Goal: Information Seeking & Learning: Learn about a topic

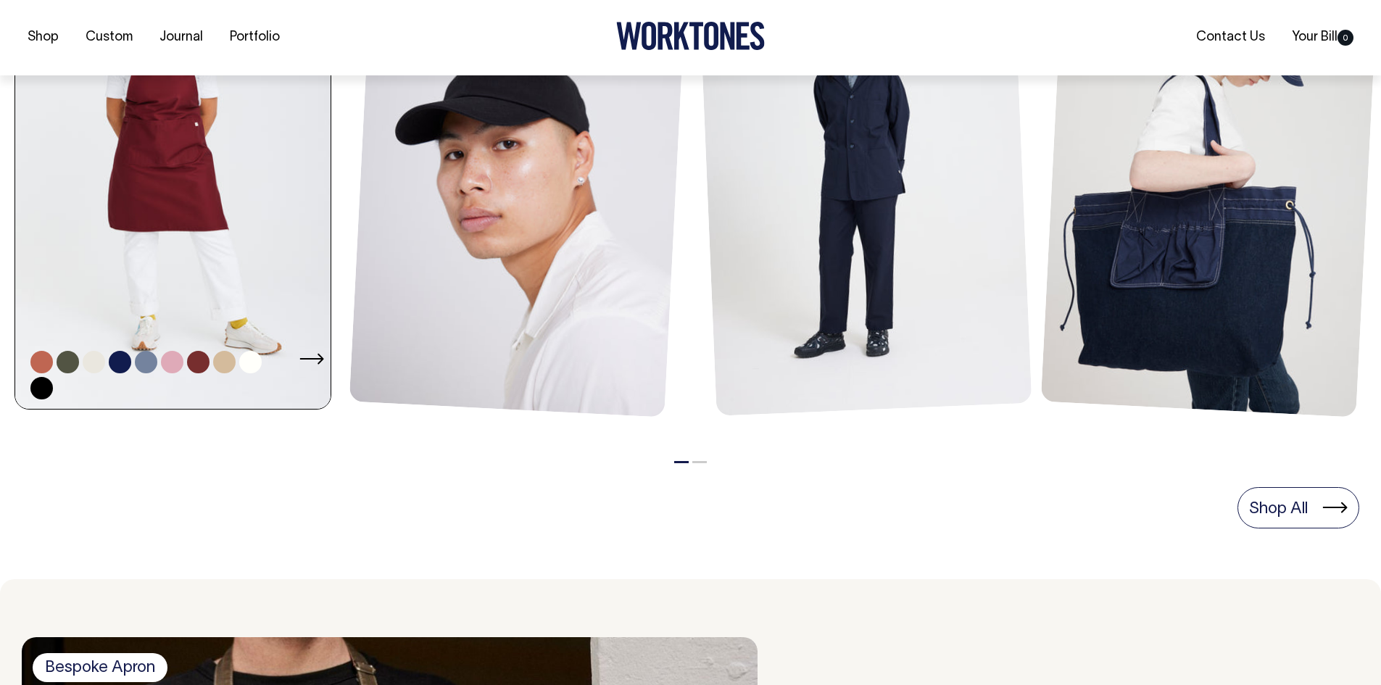
scroll to position [798, 0]
click at [233, 272] on link at bounding box center [177, 171] width 324 height 473
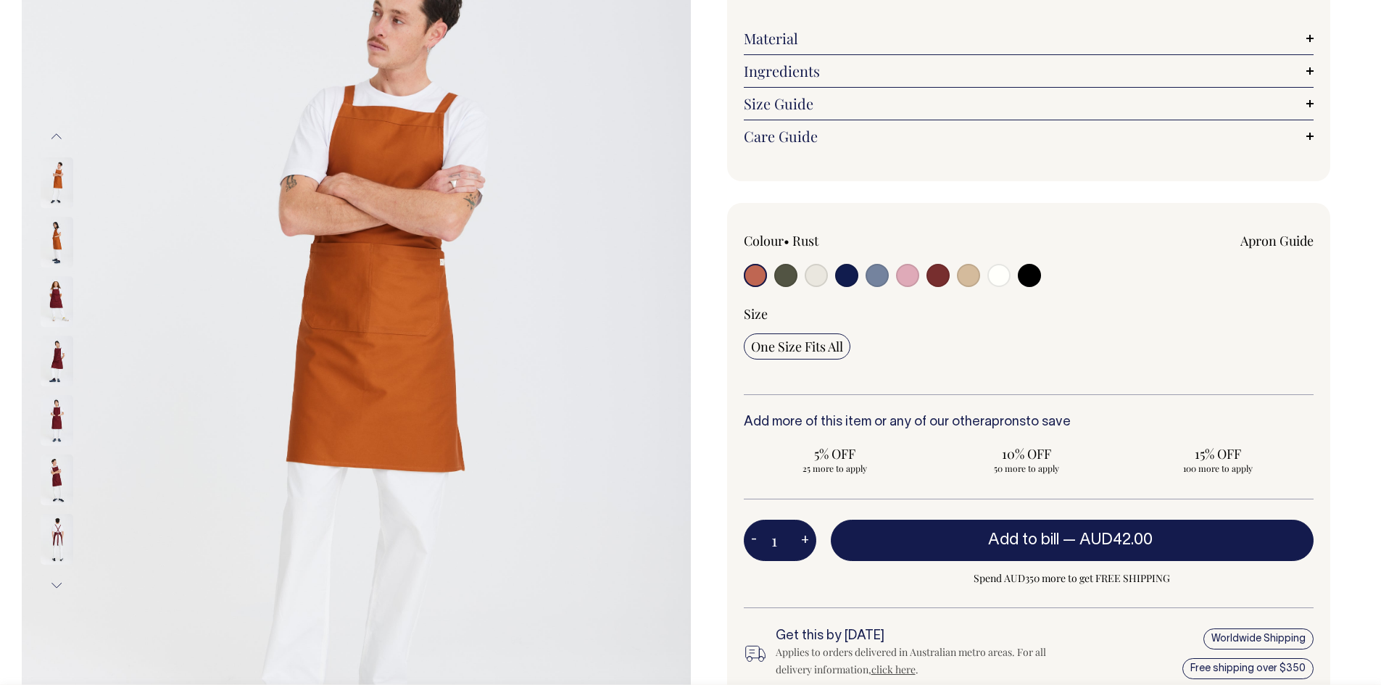
scroll to position [218, 0]
click at [869, 271] on input "radio" at bounding box center [877, 274] width 23 height 23
radio input "true"
select select "Blue/Grey"
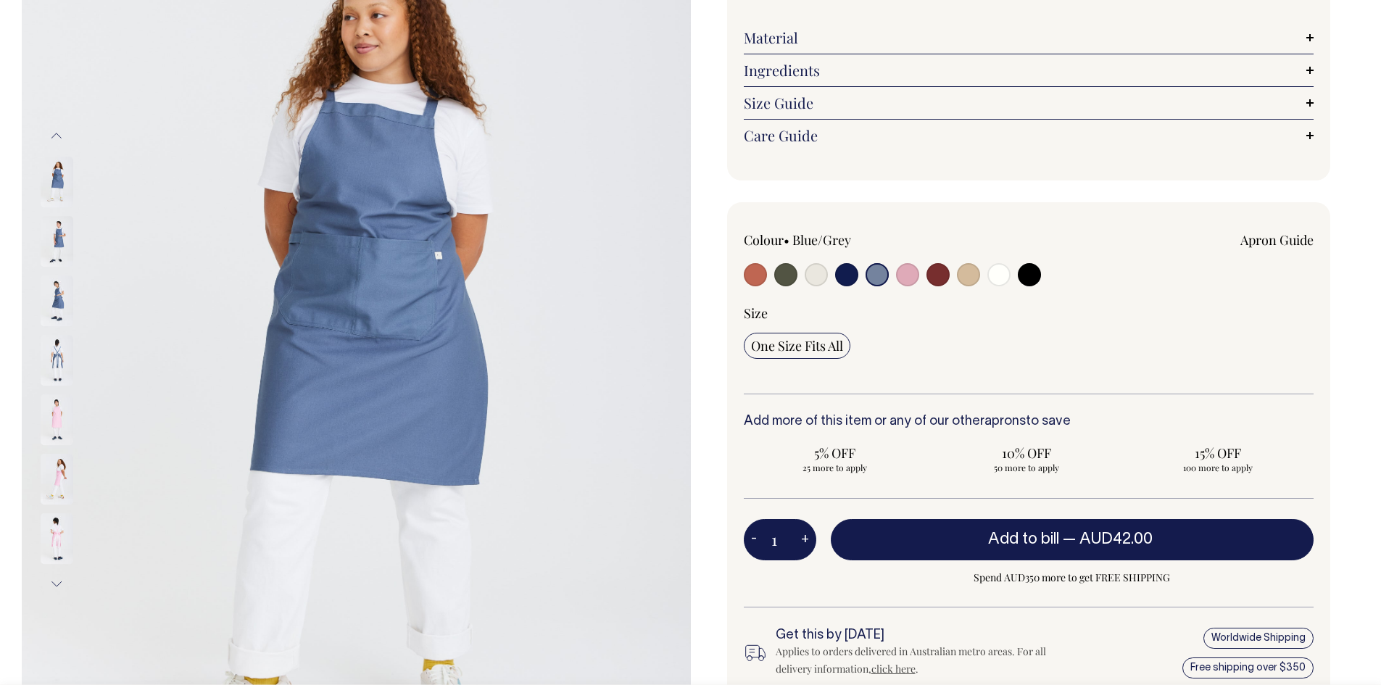
click at [789, 276] on input "radio" at bounding box center [785, 274] width 23 height 23
radio input "true"
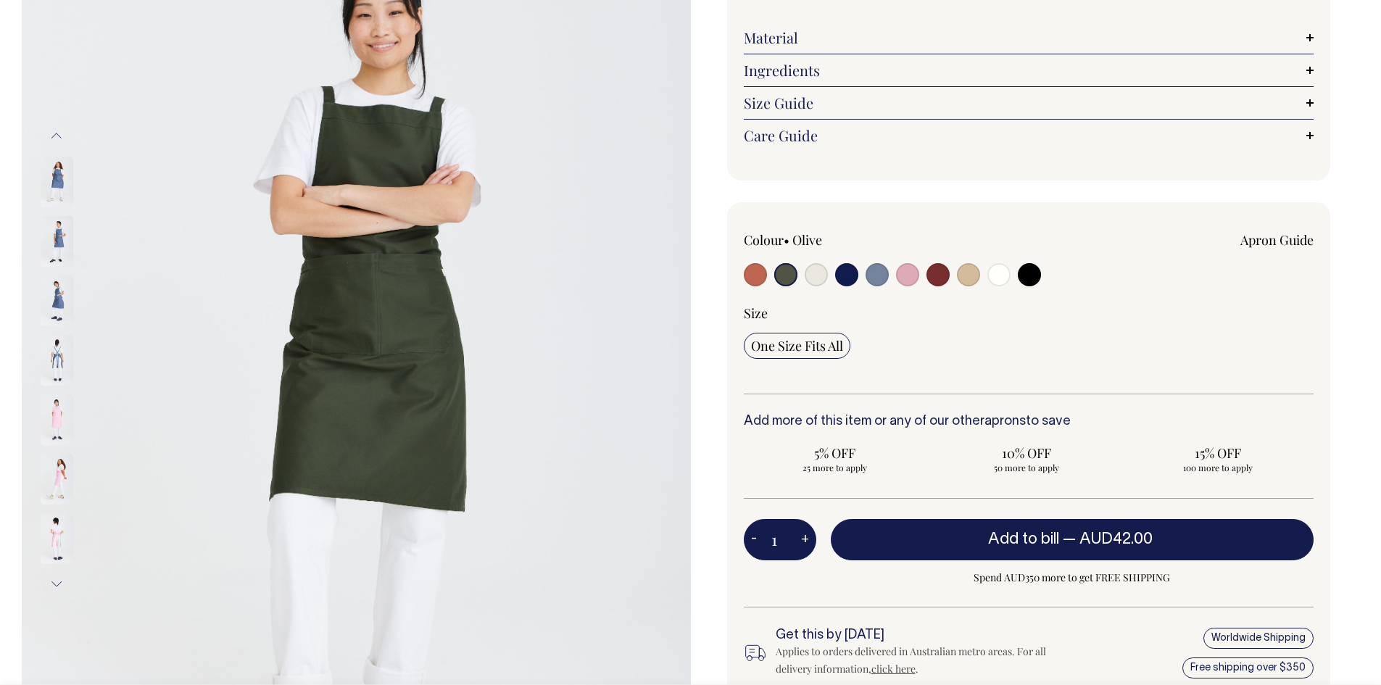
radio input "true"
select select "Olive"
click at [1030, 273] on input "radio" at bounding box center [1029, 274] width 23 height 23
radio input "true"
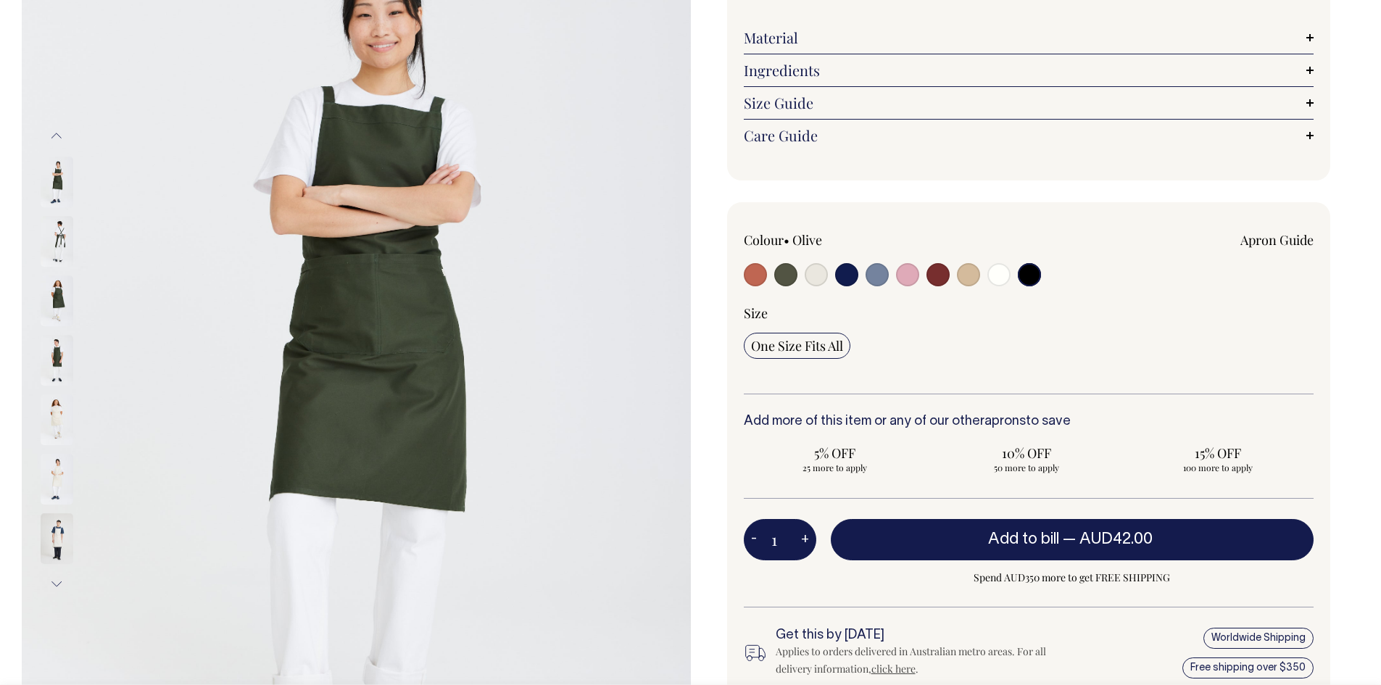
select select "Black"
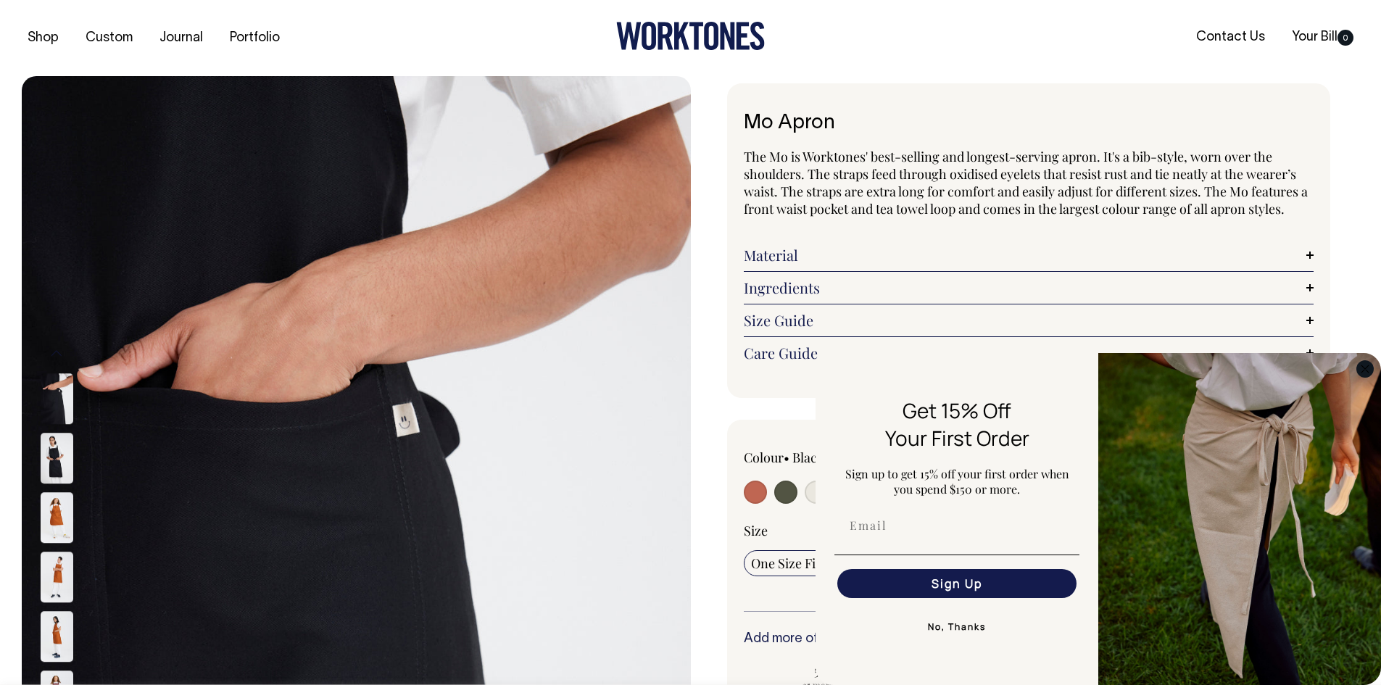
click at [1366, 368] on icon "Close dialog" at bounding box center [1365, 368] width 7 height 7
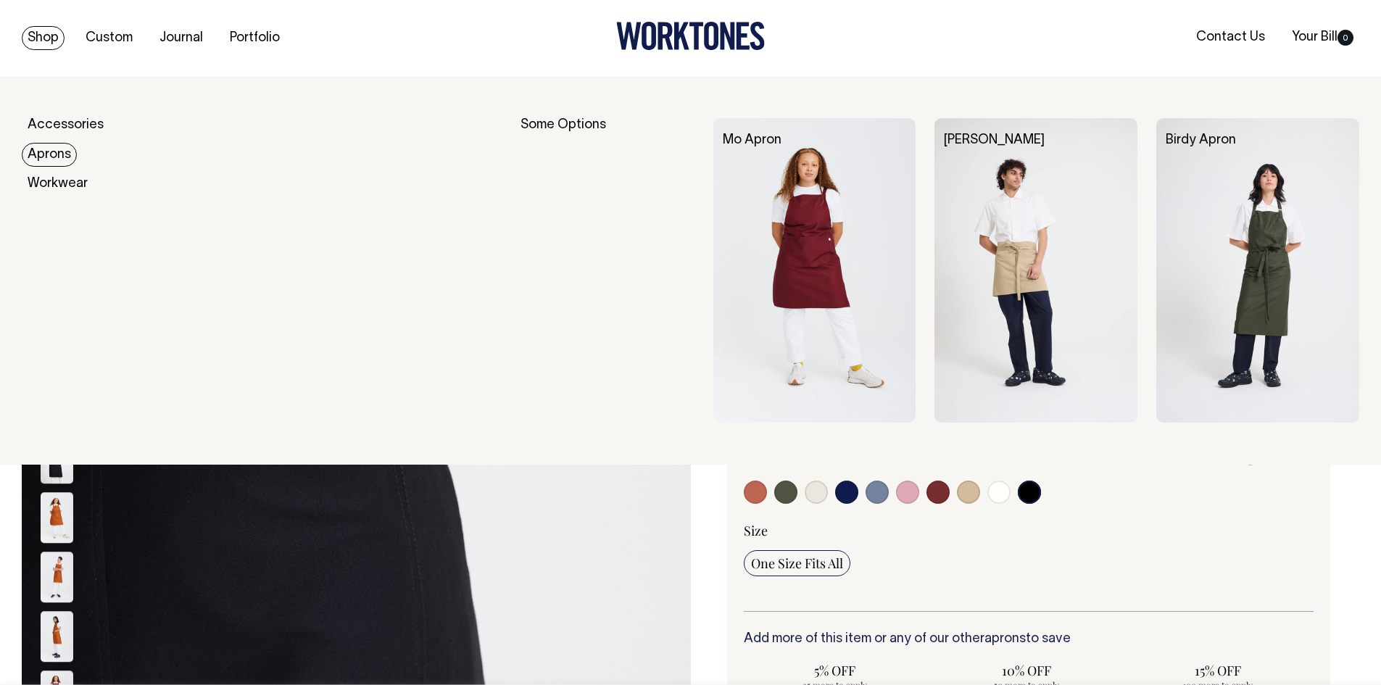
click at [67, 154] on link "Aprons" at bounding box center [49, 155] width 55 height 24
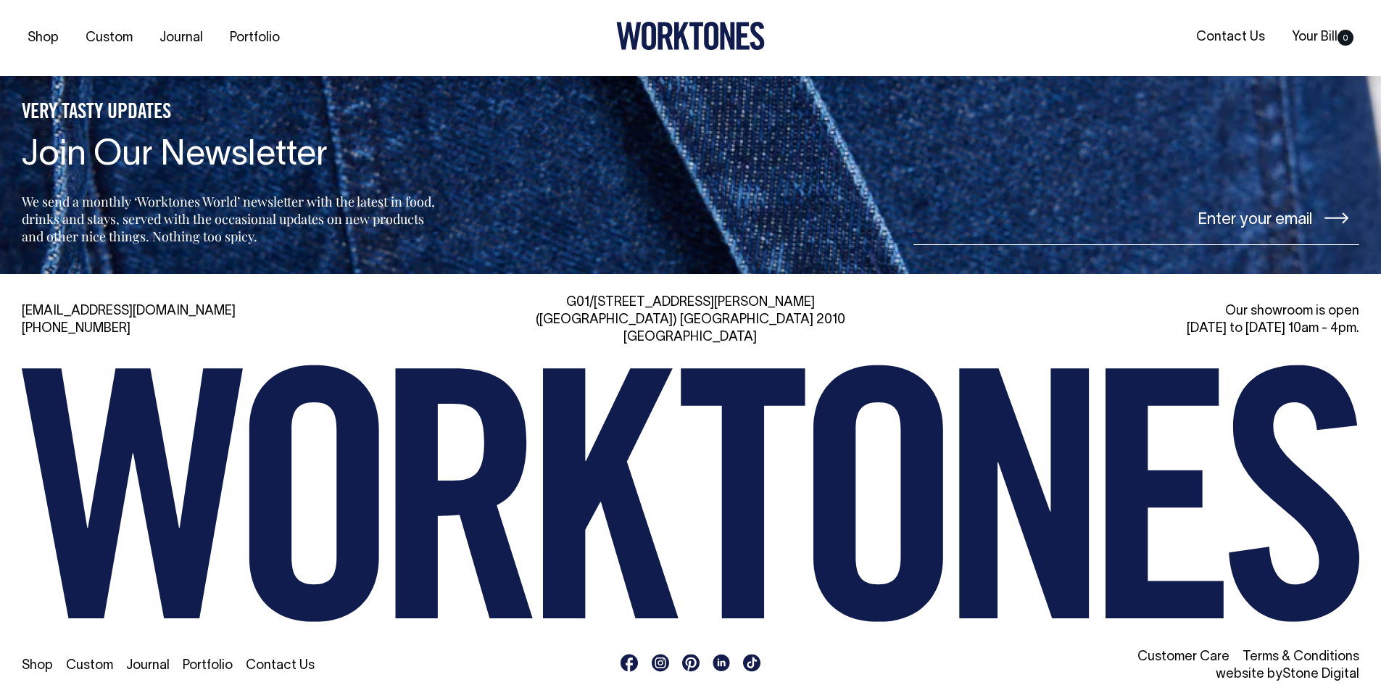
scroll to position [1511, 0]
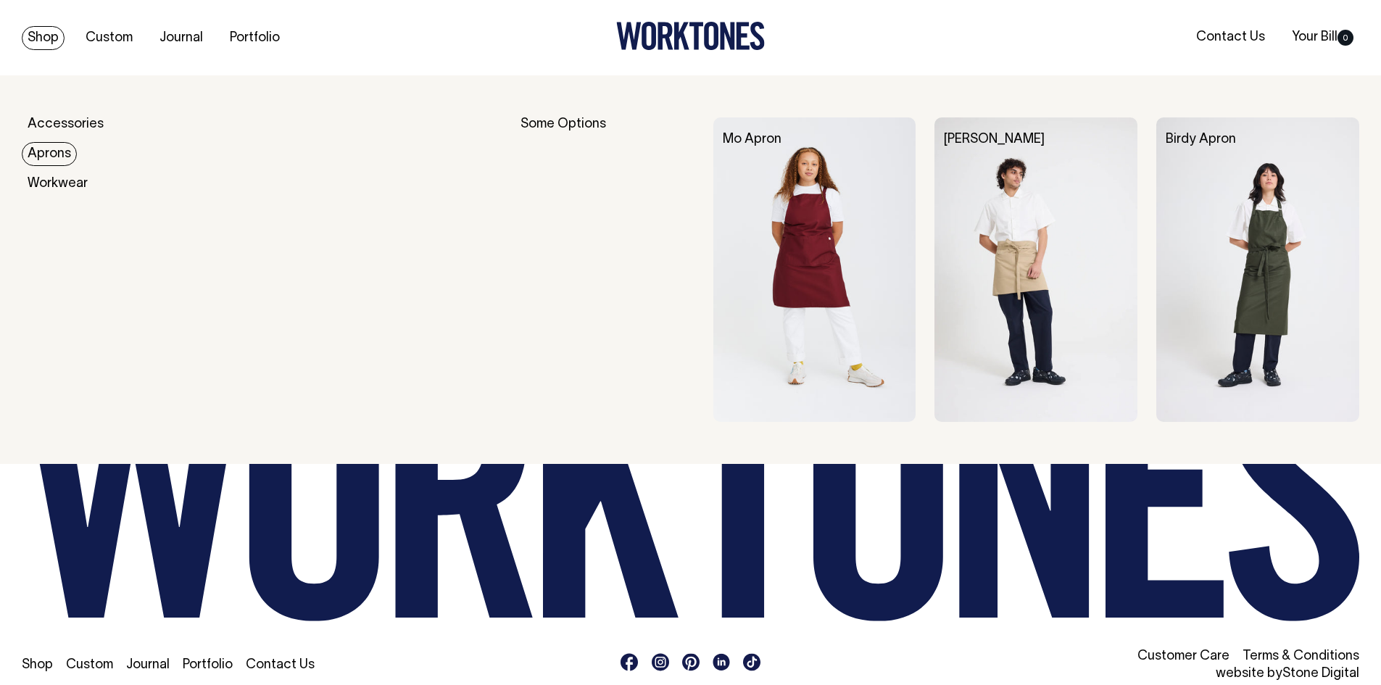
click at [73, 158] on link "Aprons" at bounding box center [49, 154] width 55 height 24
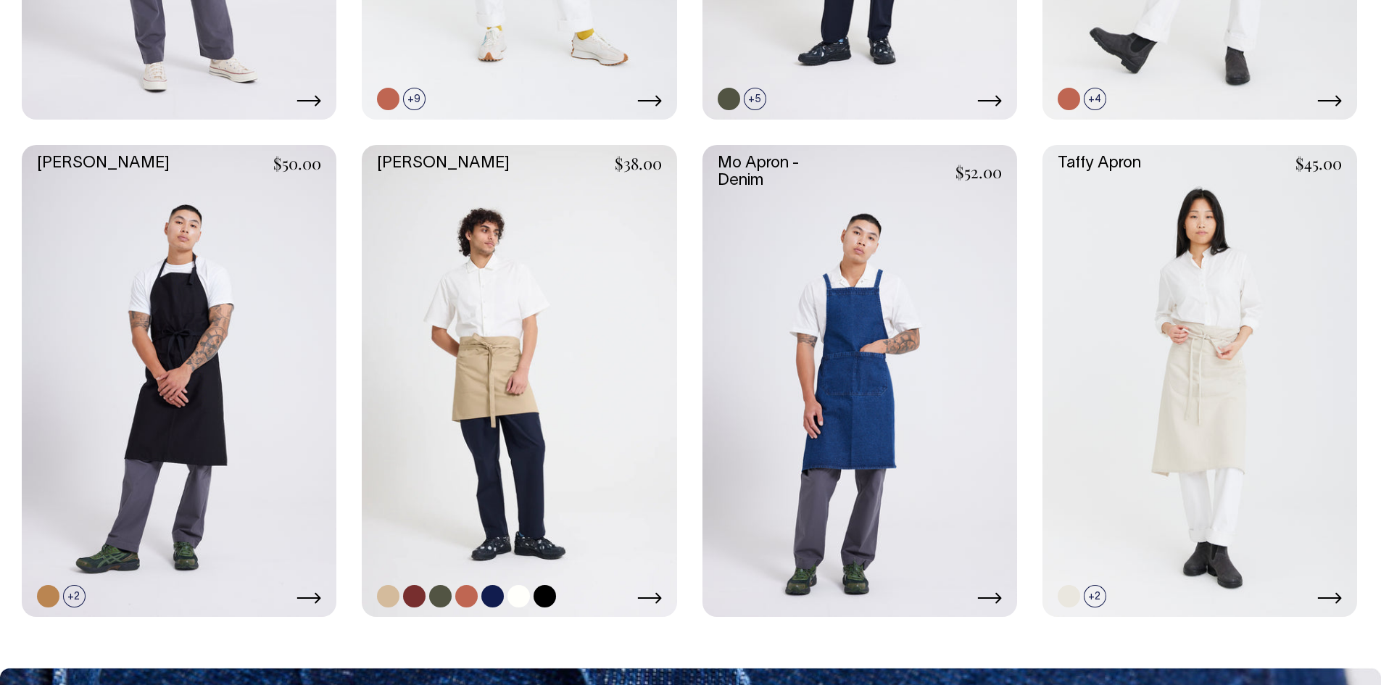
scroll to position [798, 0]
click at [635, 390] on link at bounding box center [519, 382] width 315 height 472
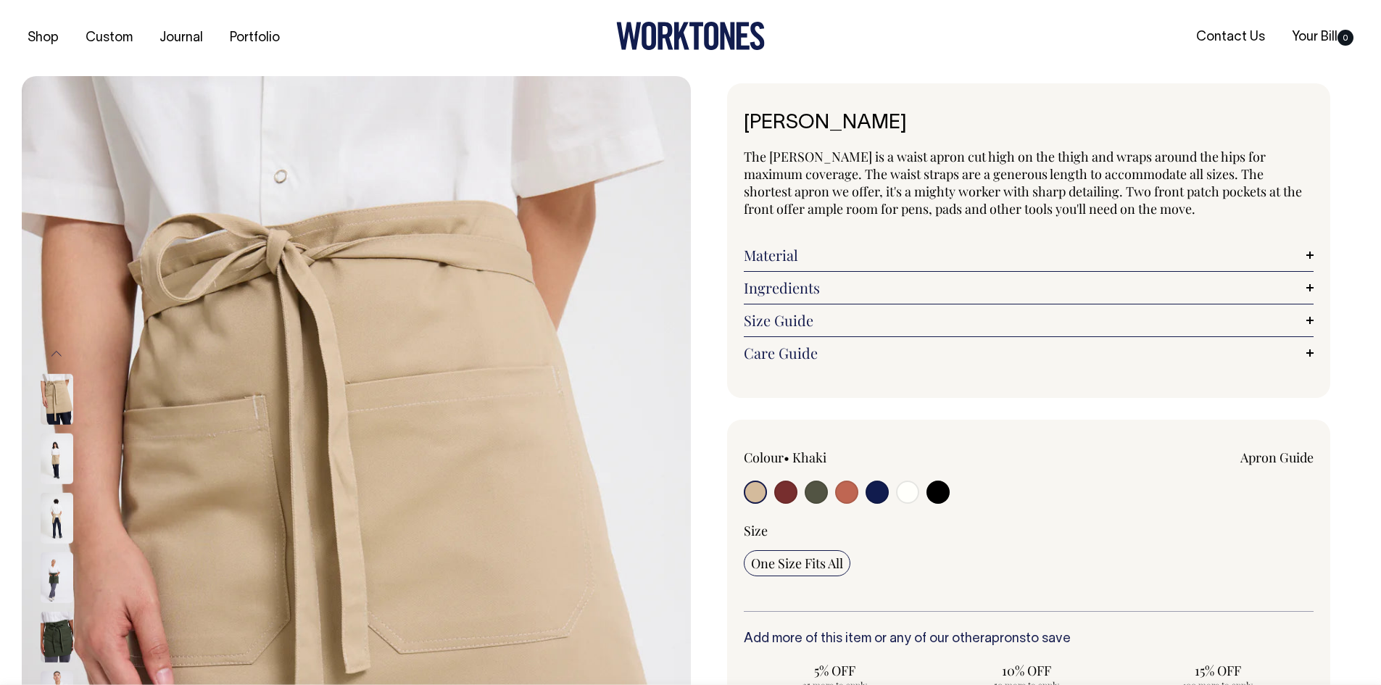
click at [815, 493] on input "radio" at bounding box center [816, 492] width 23 height 23
radio input "true"
radio input "false"
select select "Olive"
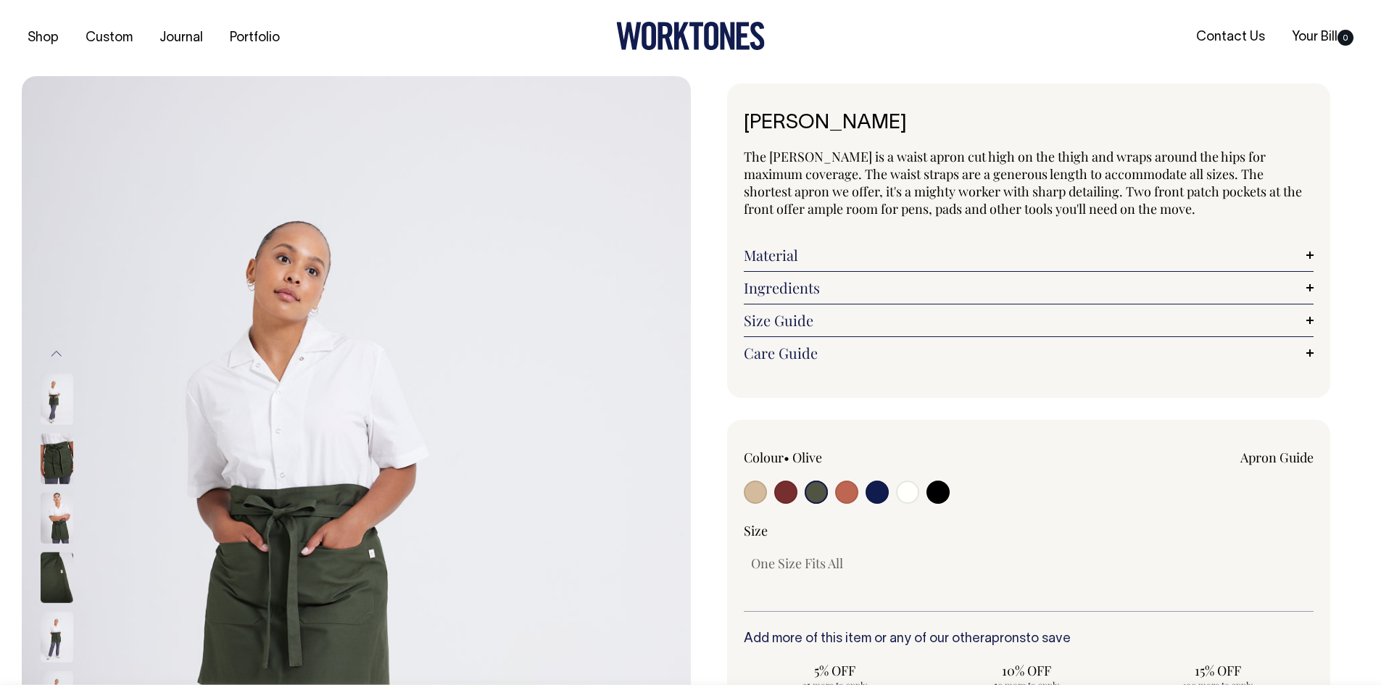
click at [755, 497] on input "radio" at bounding box center [755, 492] width 23 height 23
radio input "true"
select select "Khaki"
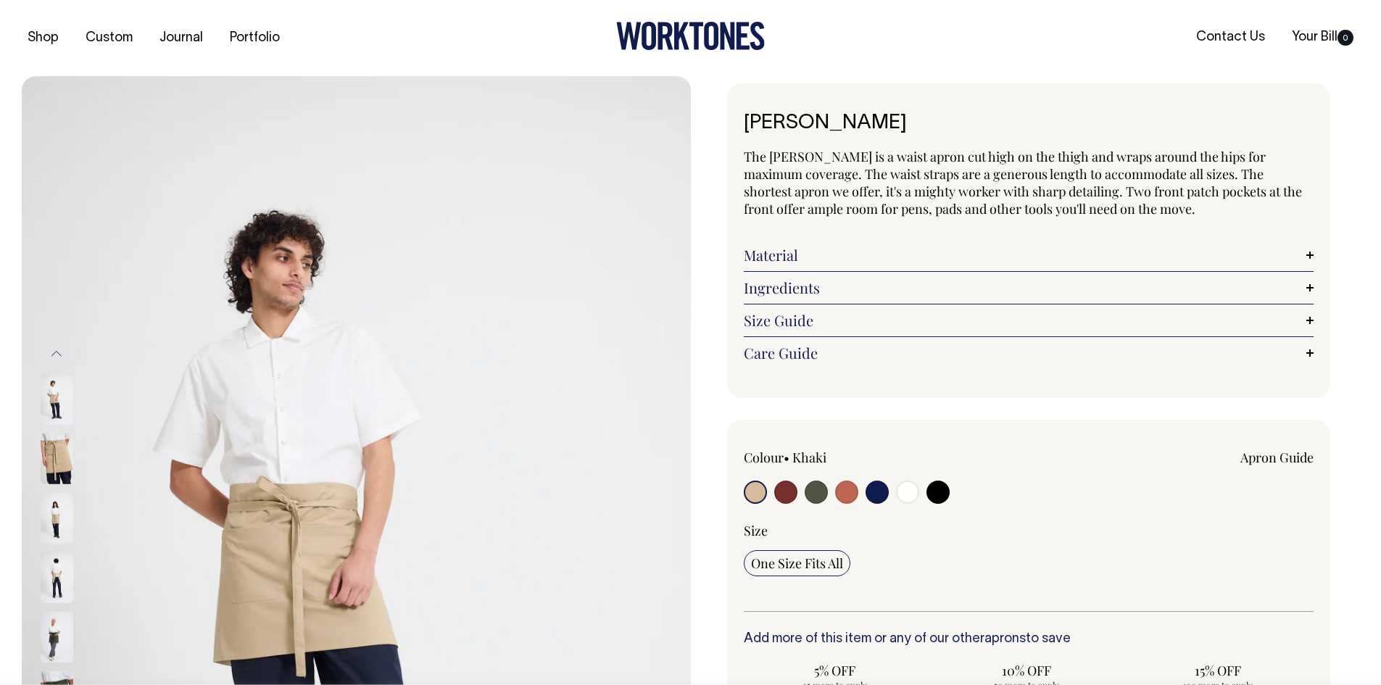
click at [793, 489] on input "radio" at bounding box center [785, 492] width 23 height 23
radio input "true"
select select "Burgundy"
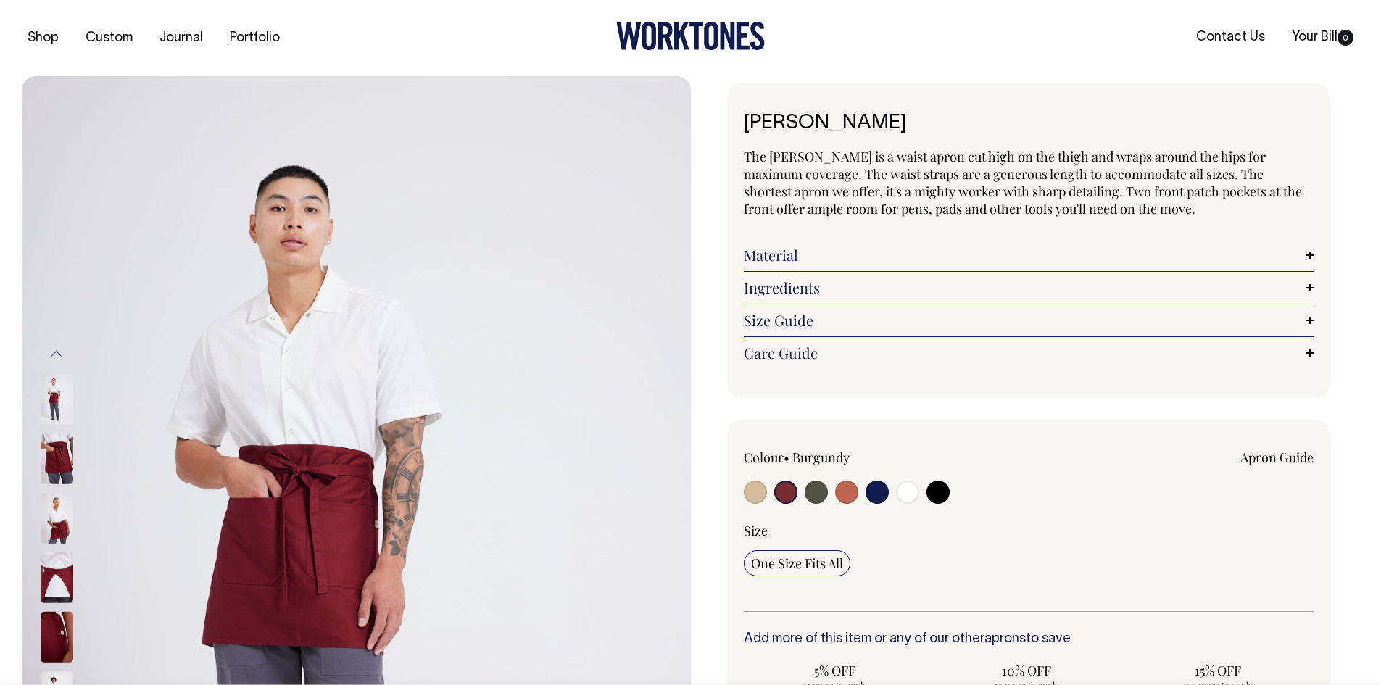
click at [819, 493] on input "radio" at bounding box center [816, 492] width 23 height 23
radio input "true"
radio input "false"
select select "Olive"
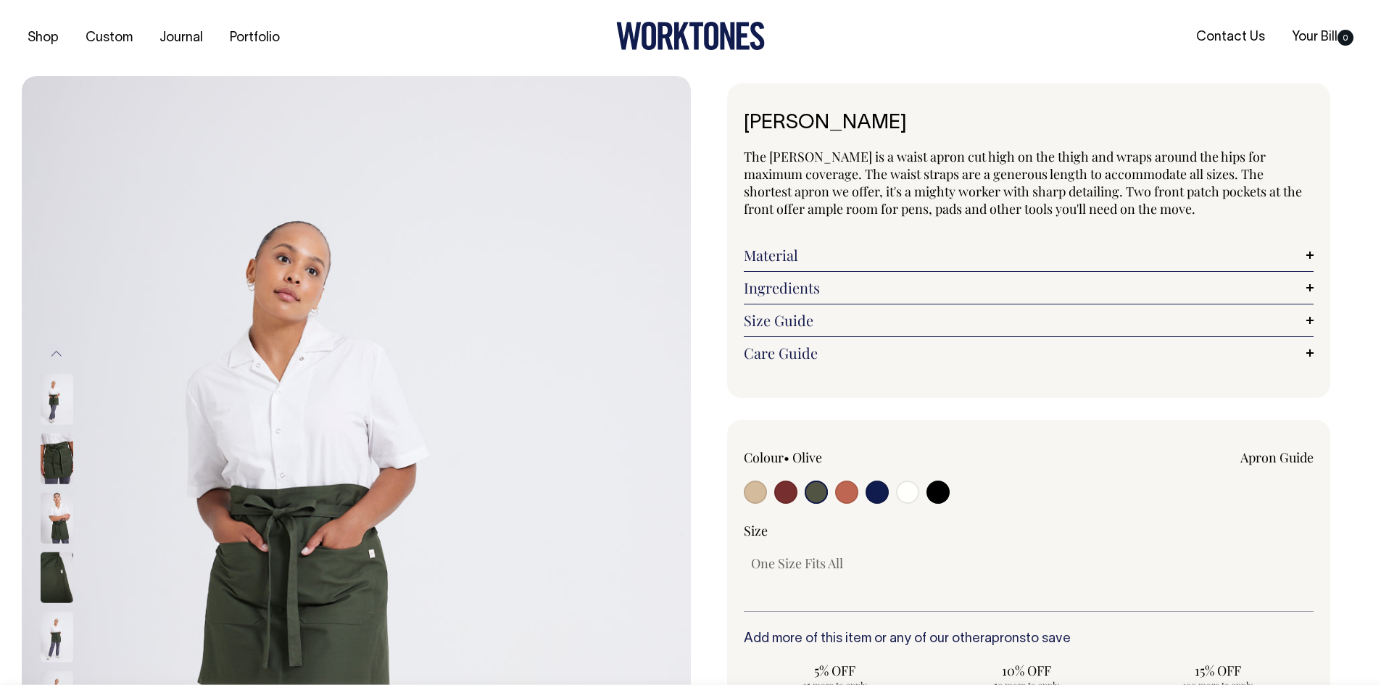
click at [847, 494] on input "radio" at bounding box center [846, 492] width 23 height 23
radio input "true"
select select "Rust"
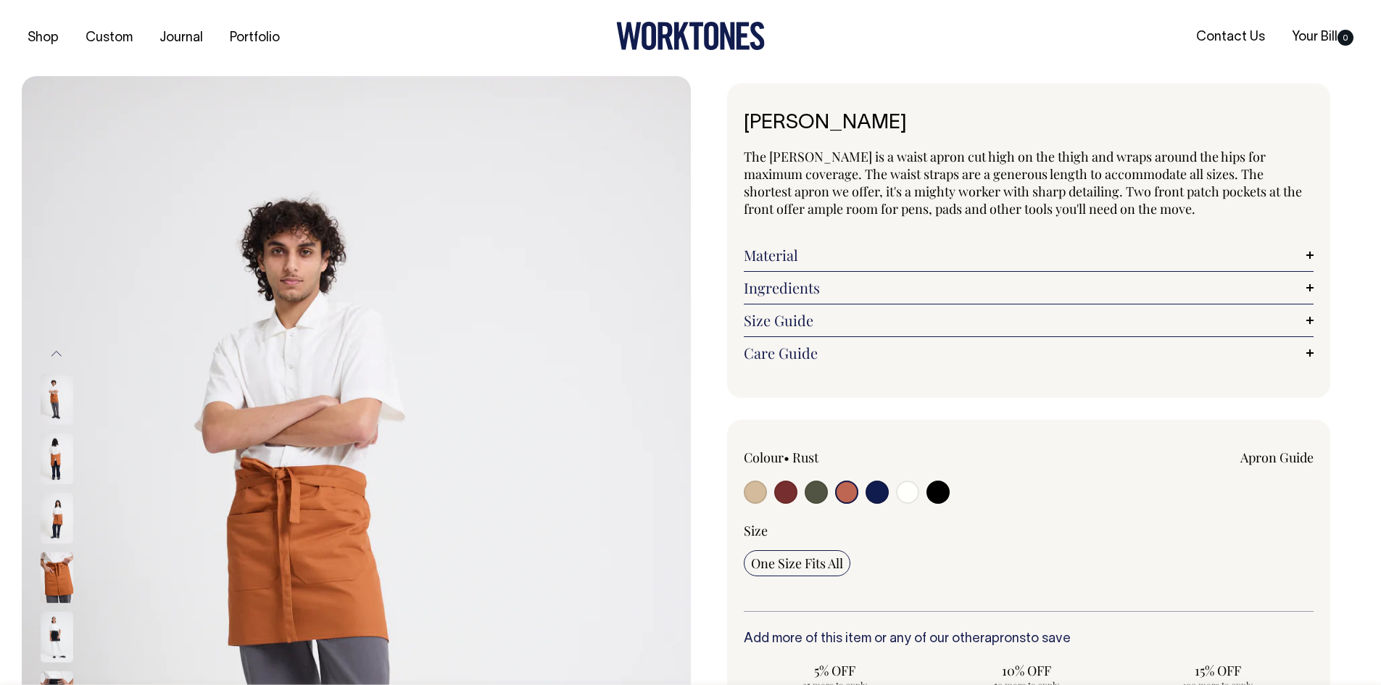
click at [876, 487] on input "radio" at bounding box center [877, 492] width 23 height 23
radio input "true"
select select "Dark Navy"
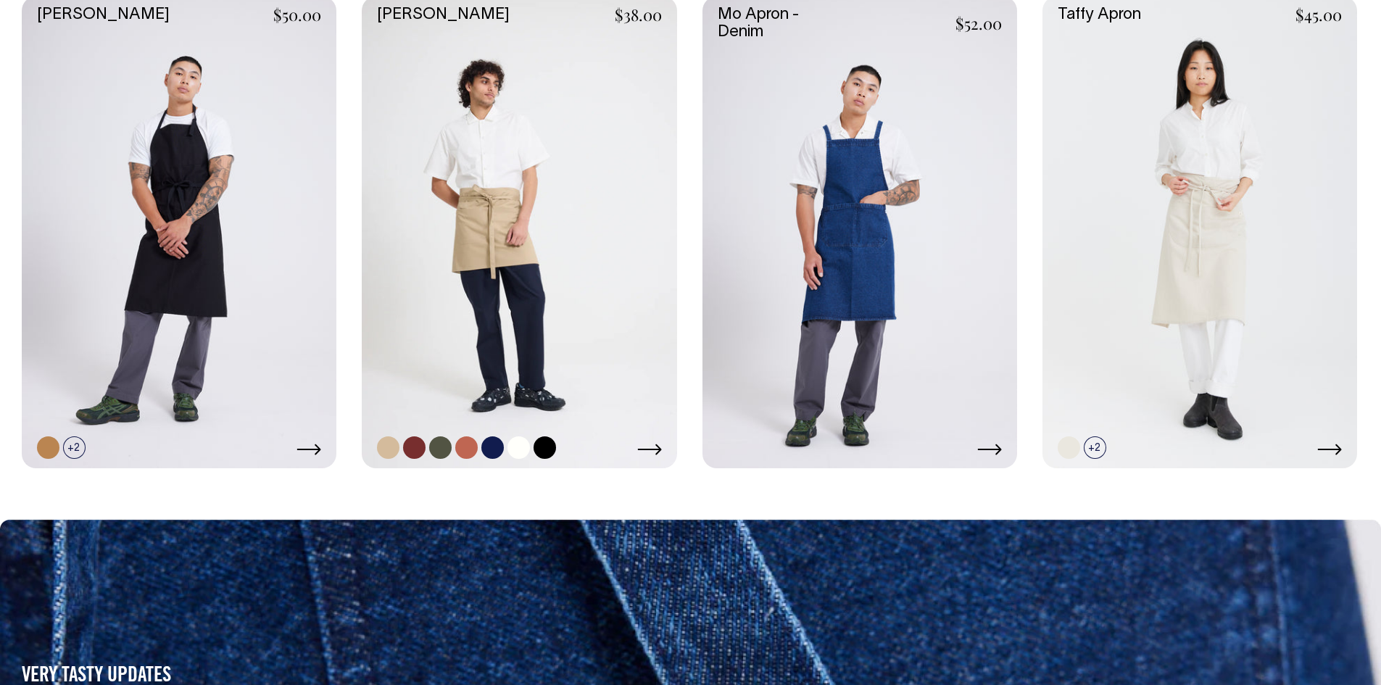
click at [497, 299] on link at bounding box center [519, 232] width 315 height 472
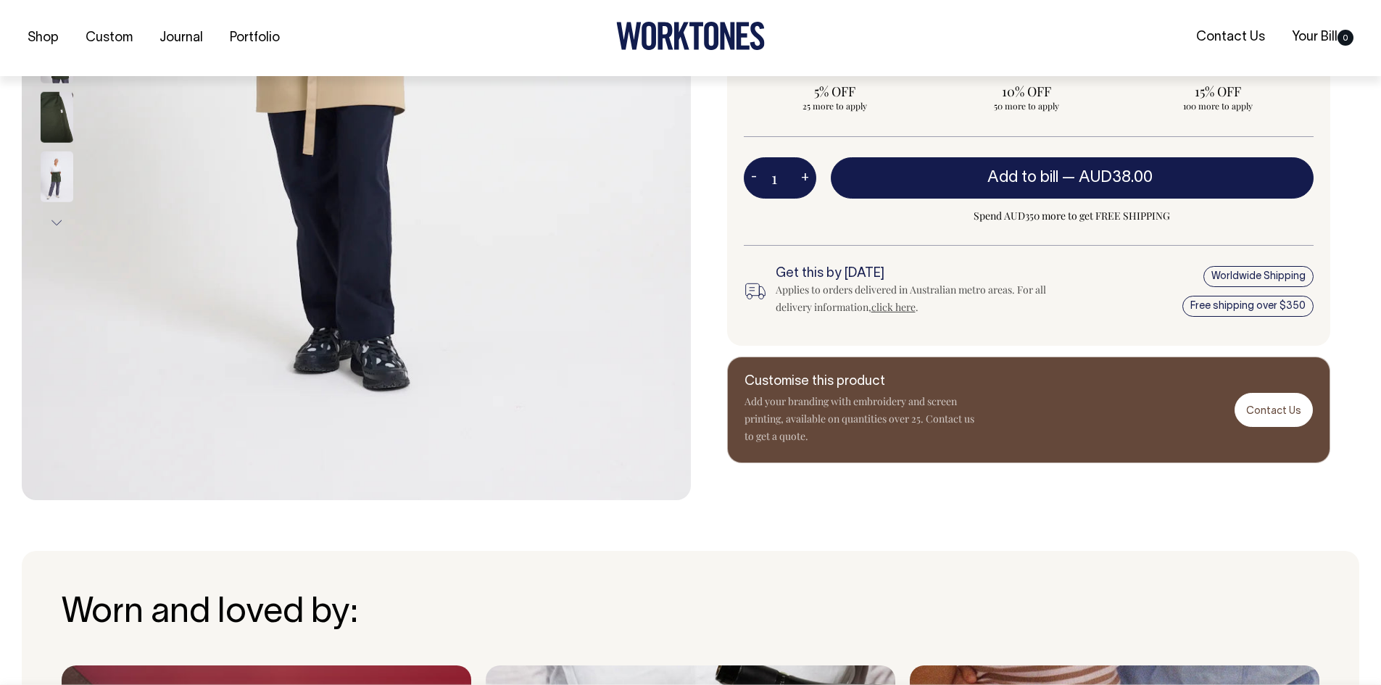
scroll to position [580, 0]
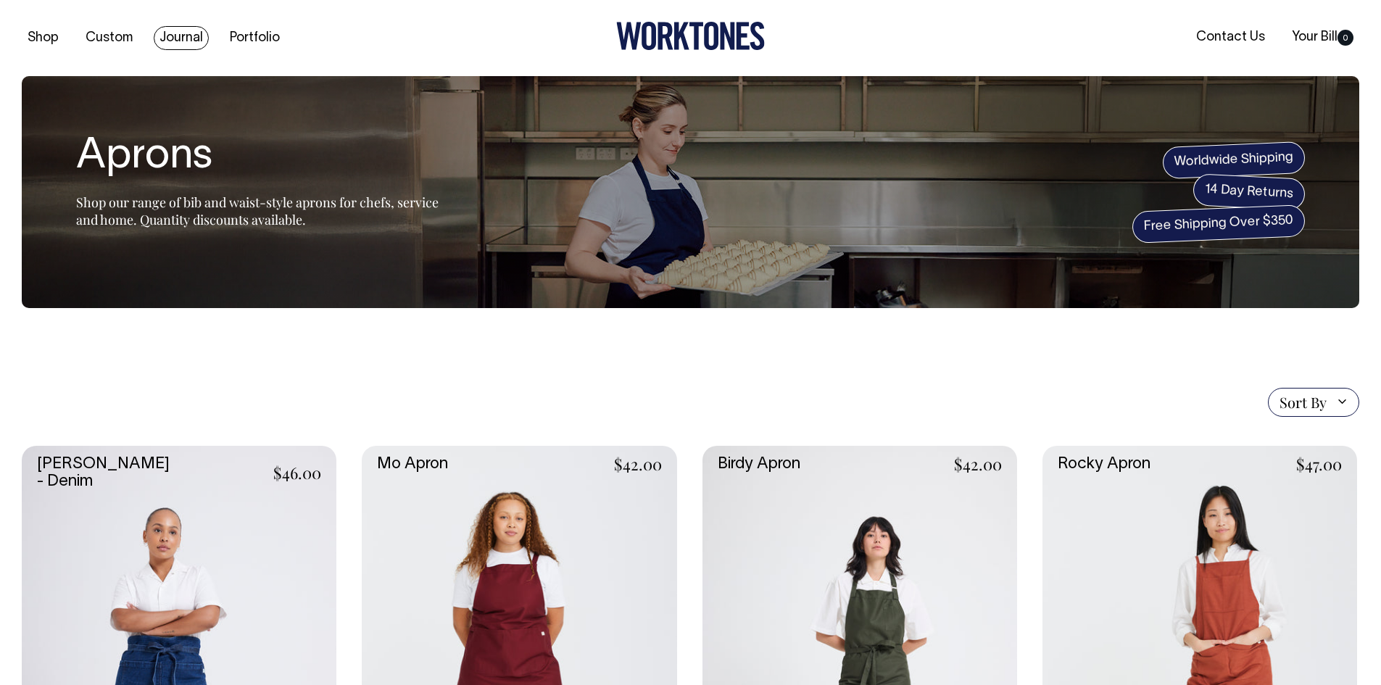
click at [181, 35] on link "Journal" at bounding box center [181, 38] width 55 height 24
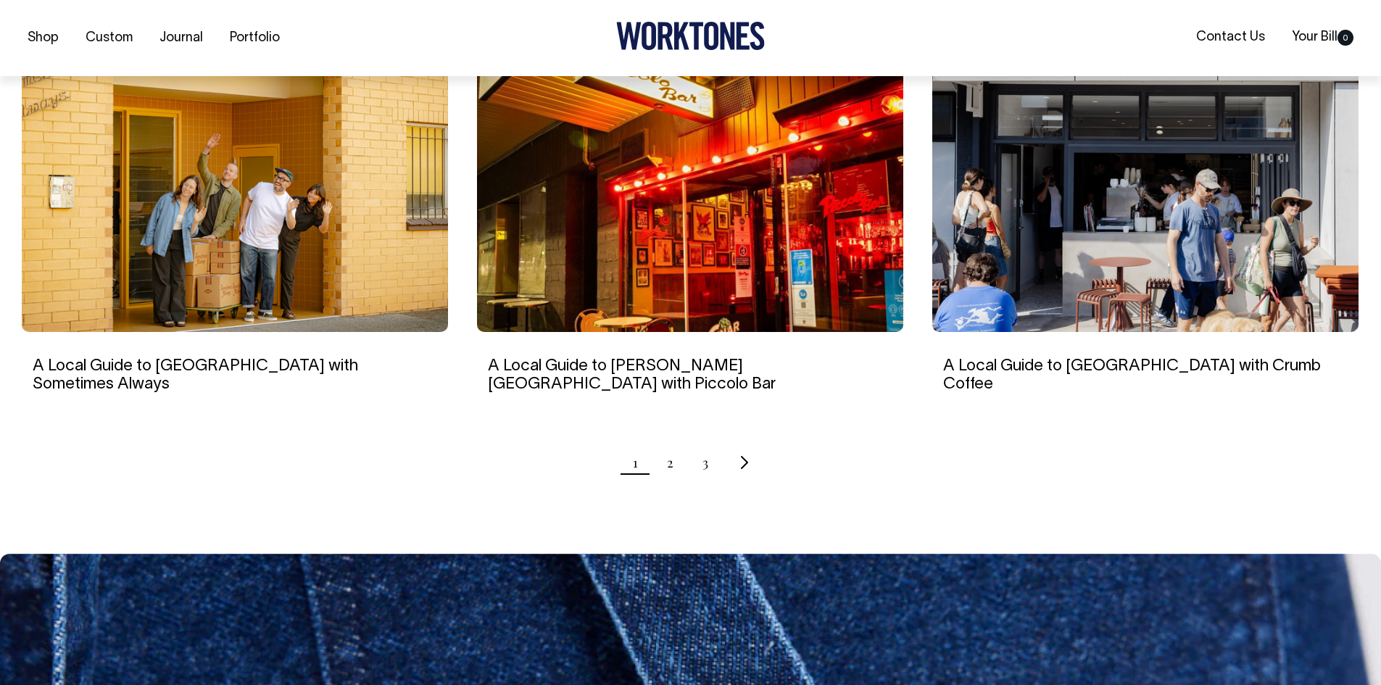
scroll to position [1378, 0]
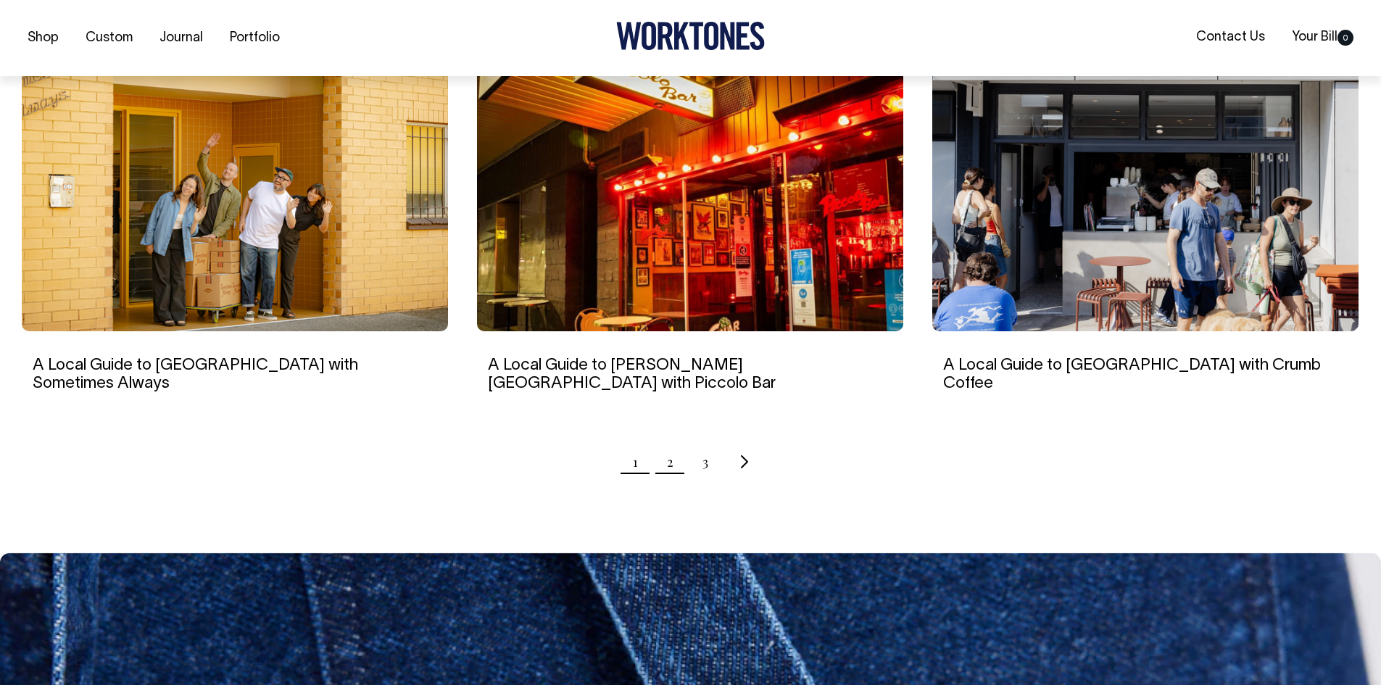
click at [671, 444] on link "2" at bounding box center [670, 462] width 7 height 36
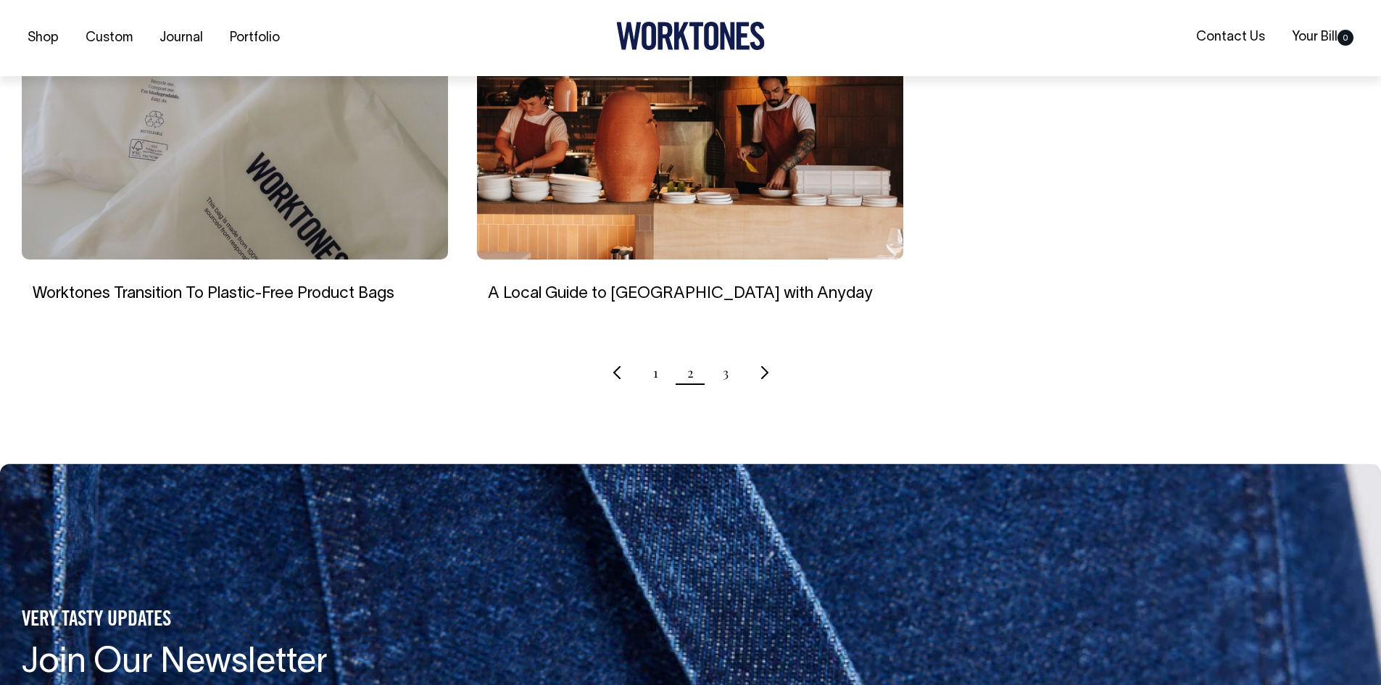
scroll to position [1450, 0]
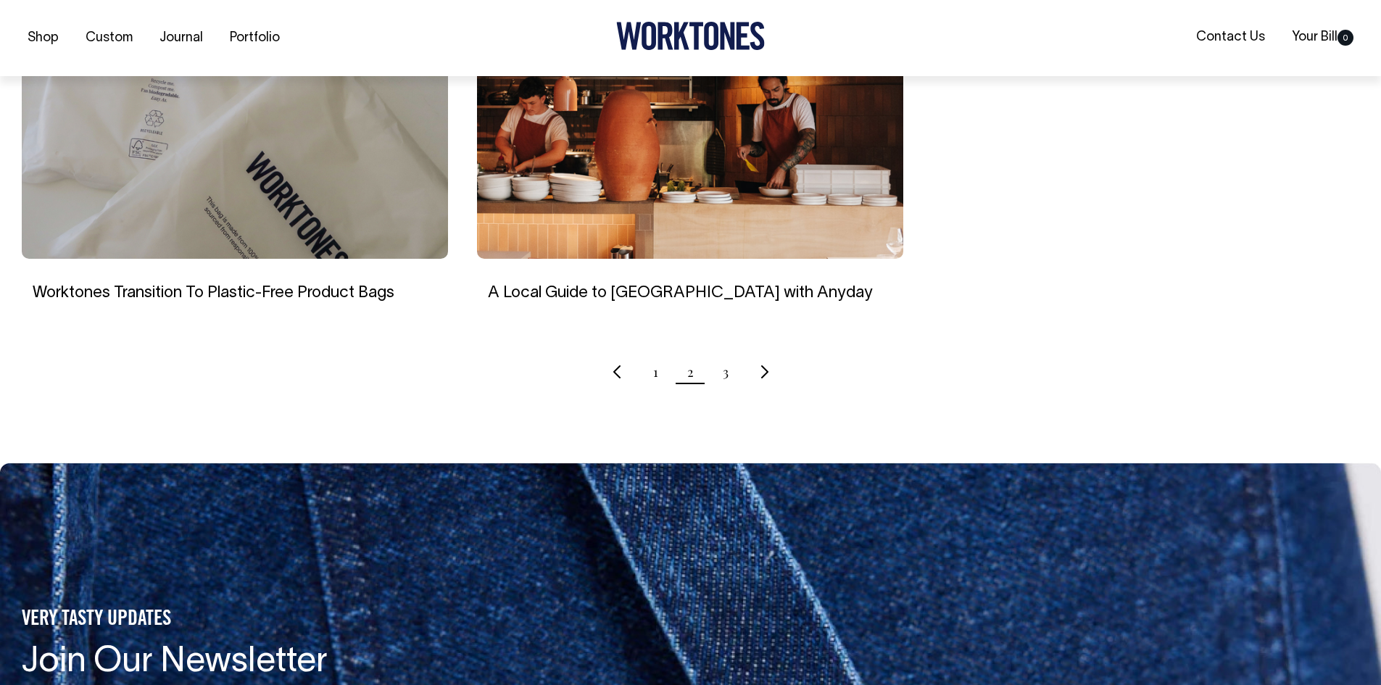
click at [721, 362] on ul "1 2 3" at bounding box center [691, 372] width 1338 height 36
click at [729, 360] on ul "1 2 3" at bounding box center [691, 372] width 1338 height 36
click at [725, 359] on link "3" at bounding box center [726, 372] width 6 height 36
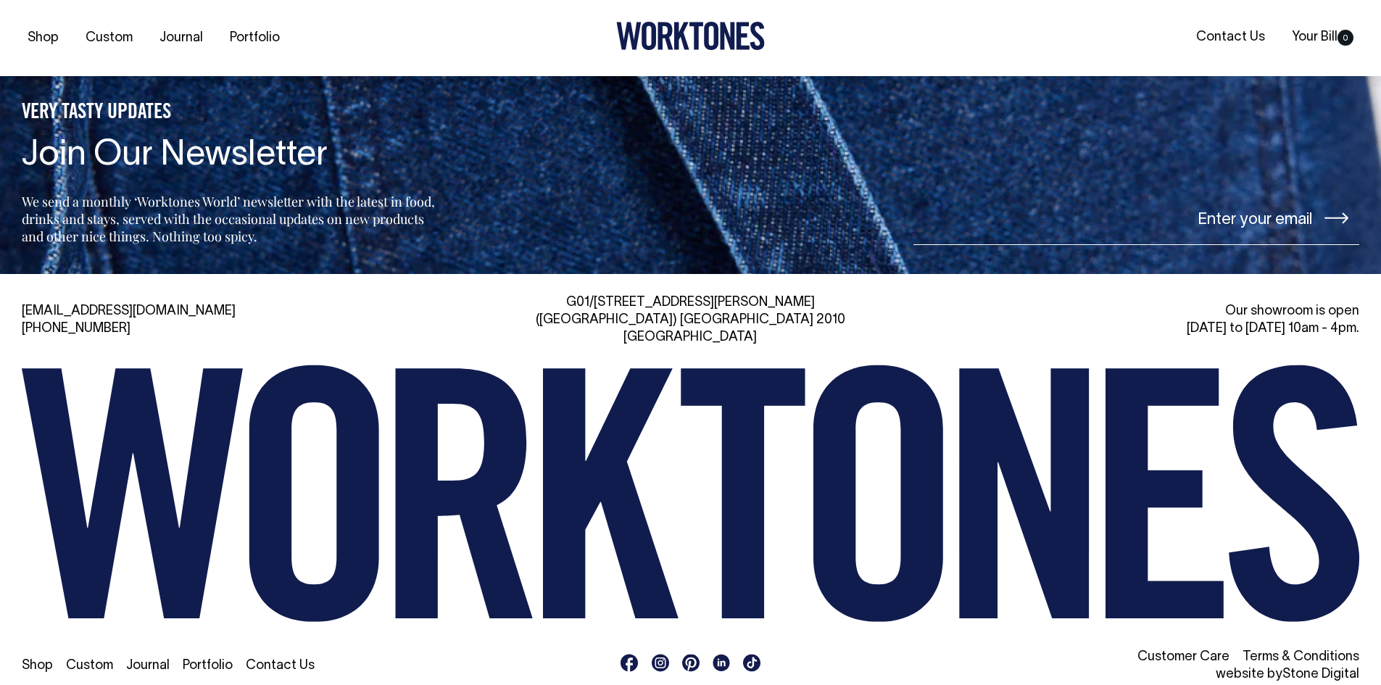
scroll to position [1573, 0]
